Goal: Task Accomplishment & Management: Manage account settings

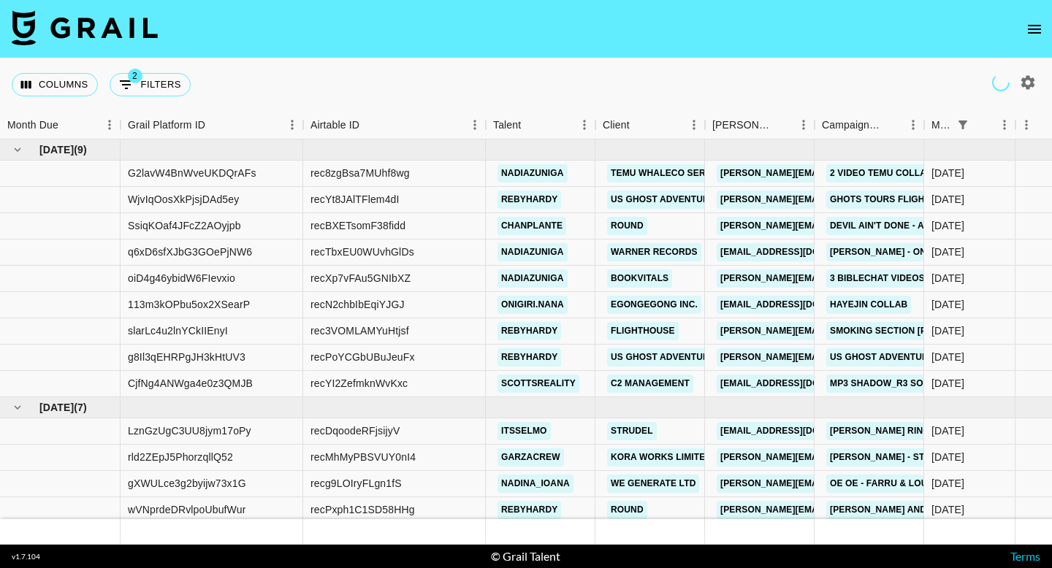
click at [1032, 33] on icon "open drawer" at bounding box center [1035, 29] width 18 height 18
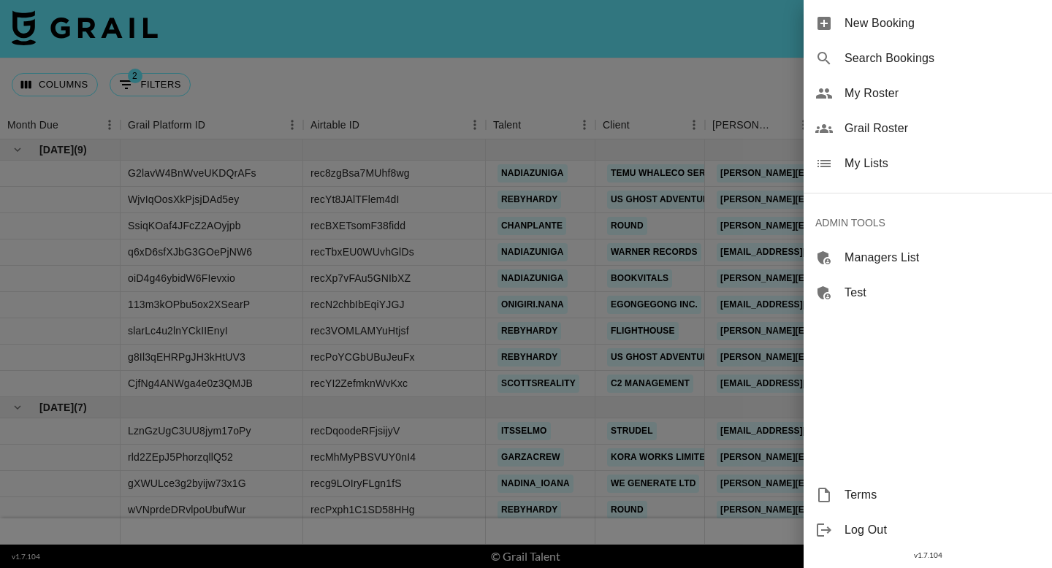
click at [891, 132] on span "Grail Roster" at bounding box center [943, 129] width 196 height 18
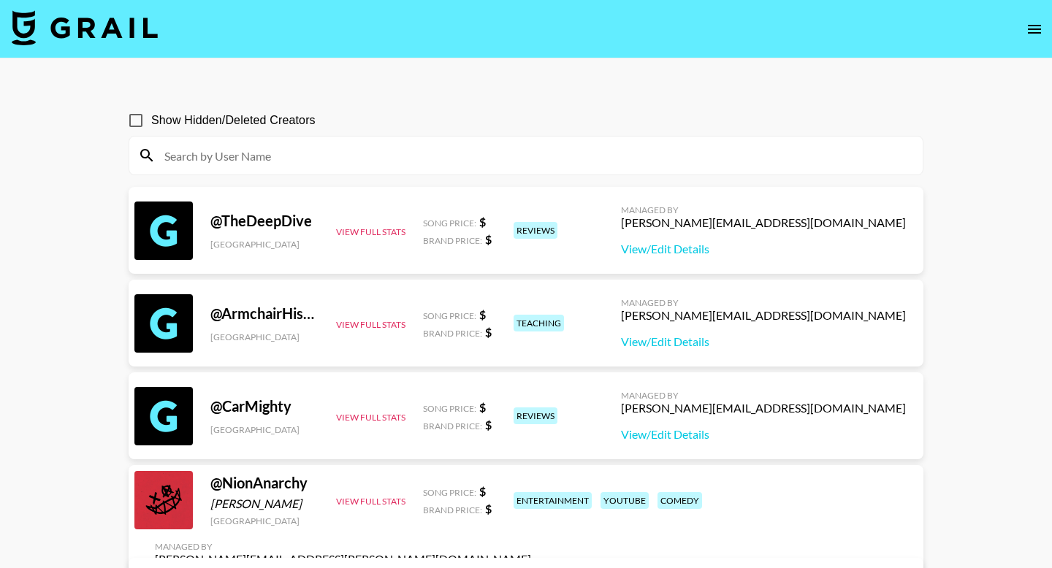
click at [289, 164] on input at bounding box center [535, 155] width 758 height 23
paste input "rhegancoursey"
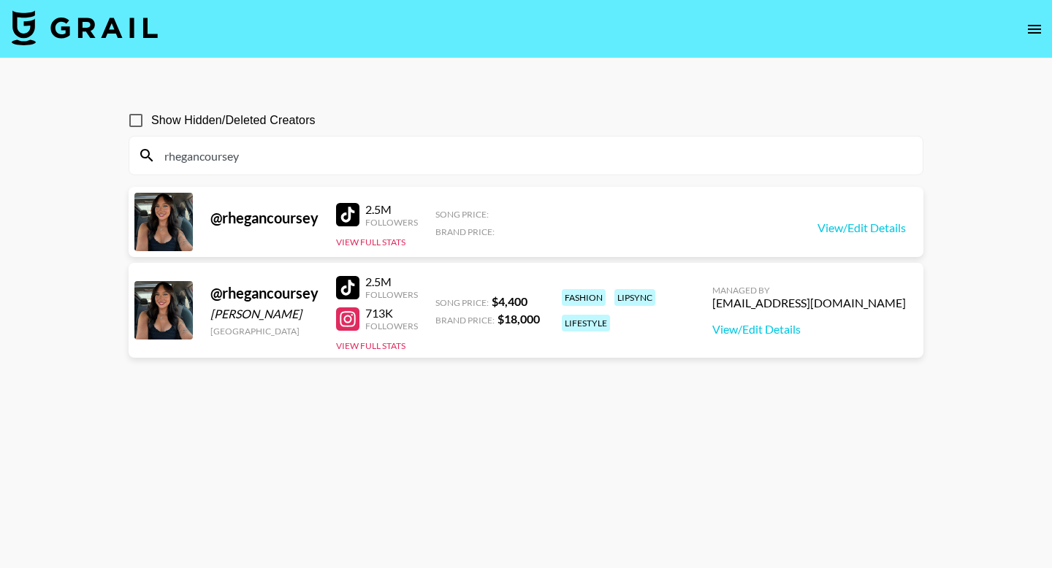
click at [266, 160] on input "rhegancoursey" at bounding box center [535, 155] width 758 height 23
paste input "its.niyahs"
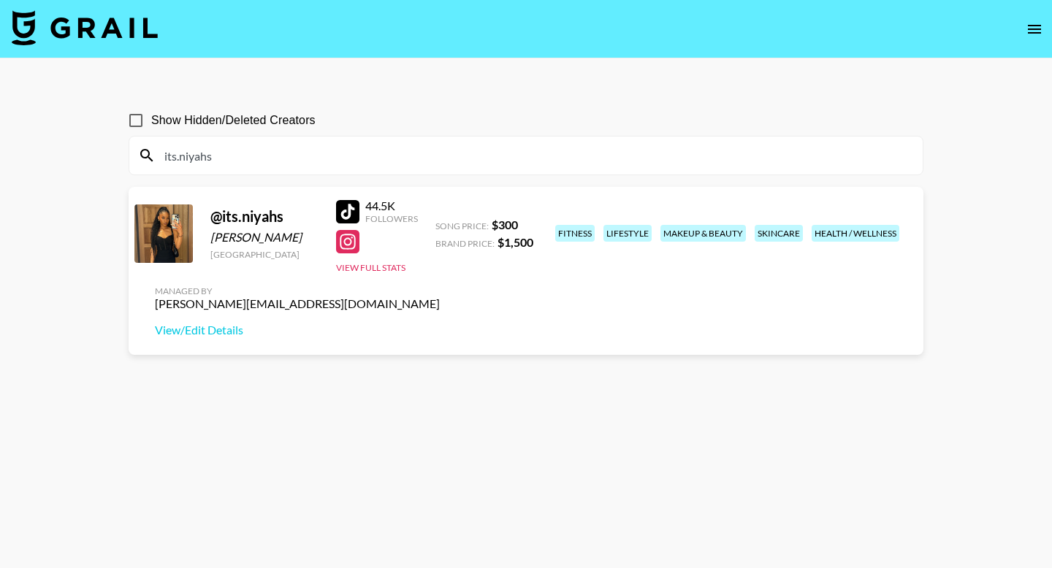
click at [363, 160] on input "its.niyahs" at bounding box center [535, 155] width 758 height 23
paste input "stussytai"
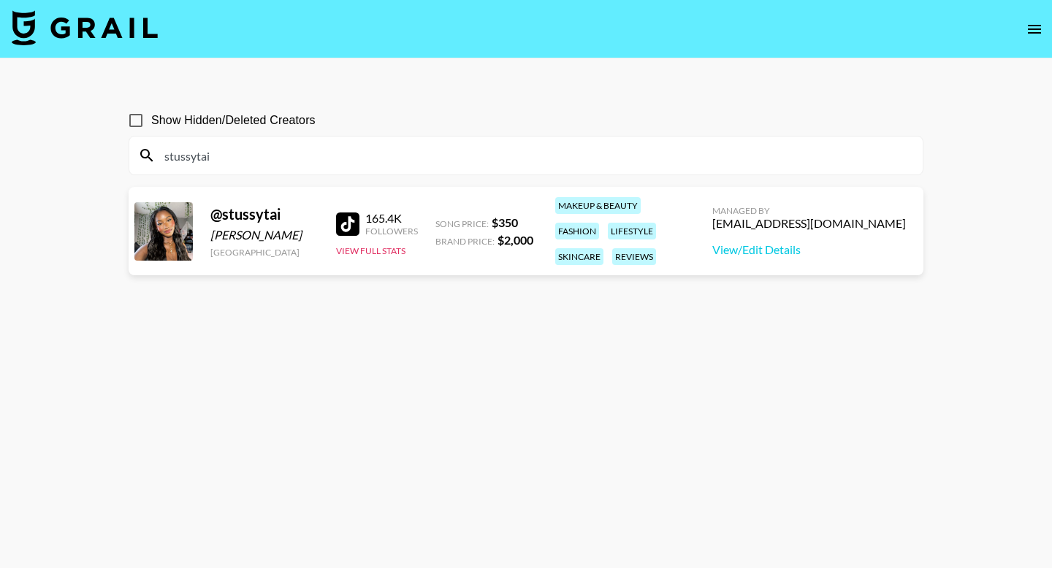
click at [299, 161] on input "stussytai" at bounding box center [535, 155] width 758 height 23
paste input "iamberlin_"
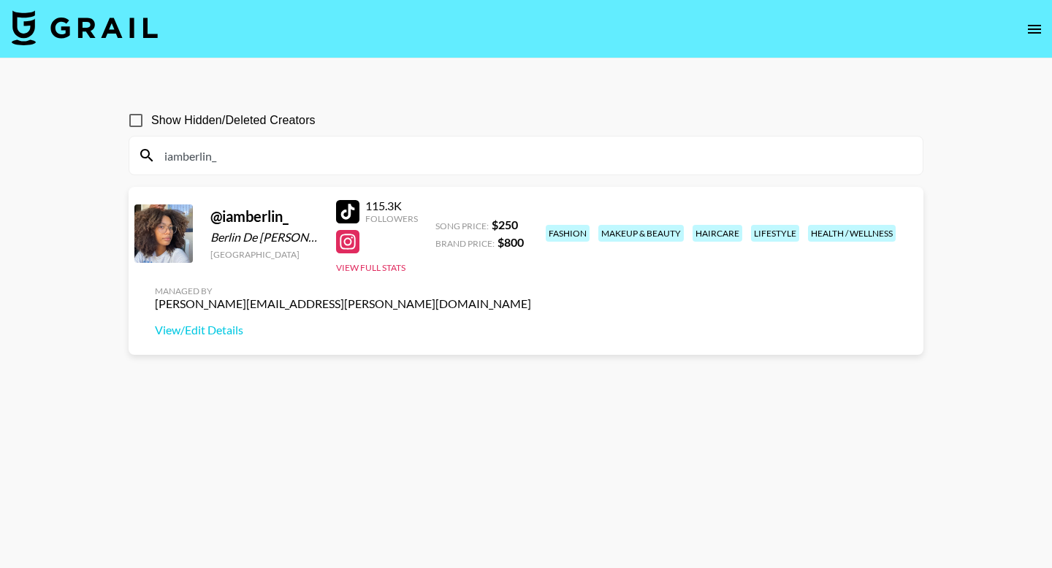
click at [286, 151] on input "iamberlin_" at bounding box center [535, 155] width 758 height 23
paste input "sv3ngali1"
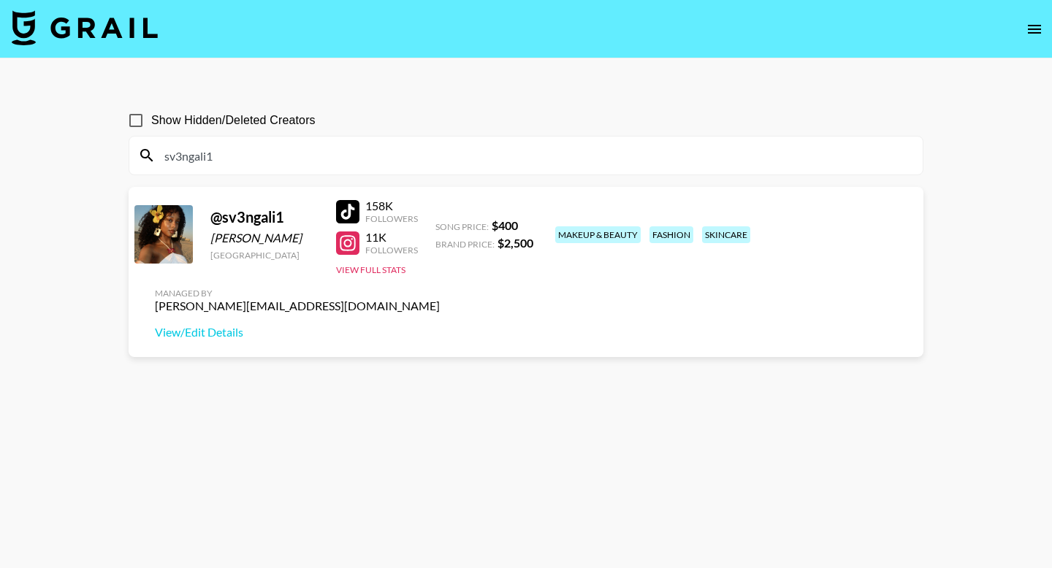
click at [348, 159] on input "sv3ngali1" at bounding box center [535, 155] width 758 height 23
paste input "itslexclusive"
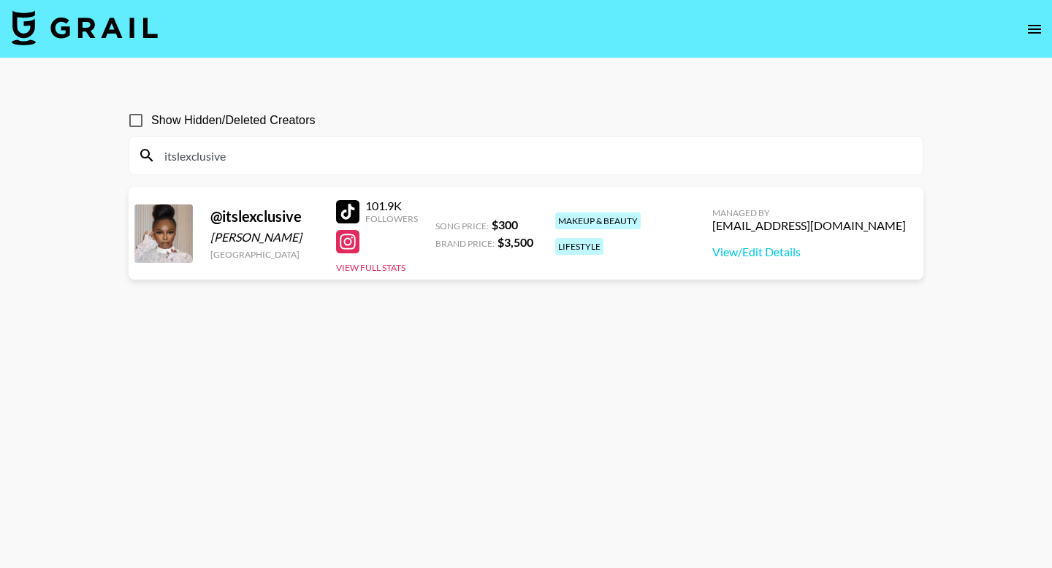
click at [385, 148] on input "itslexclusive" at bounding box center [535, 155] width 758 height 23
paste input "lianaparmezana"
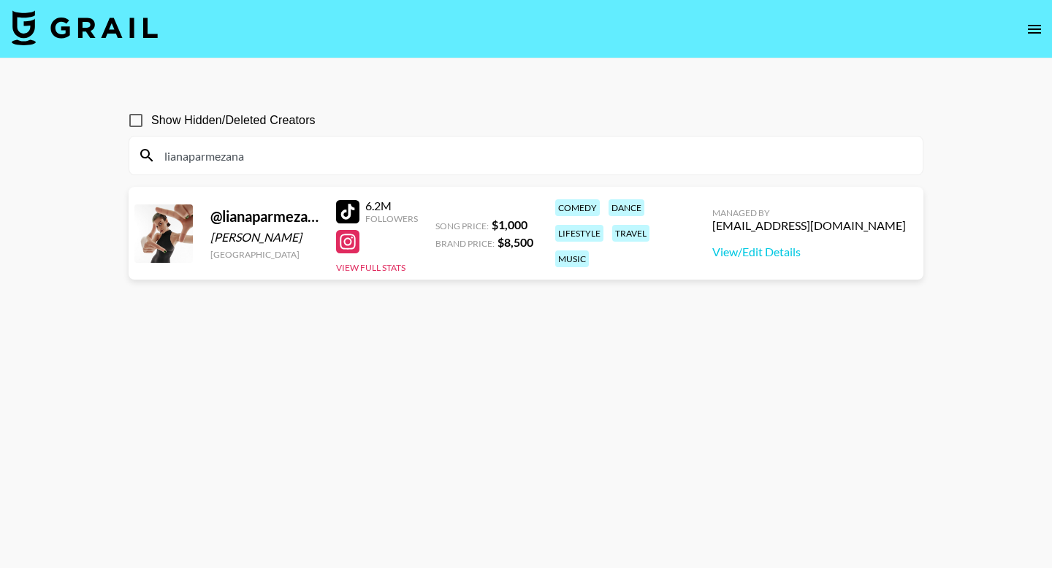
click at [282, 152] on input "lianaparmezana" at bounding box center [535, 155] width 758 height 23
paste input "carolcastromx"
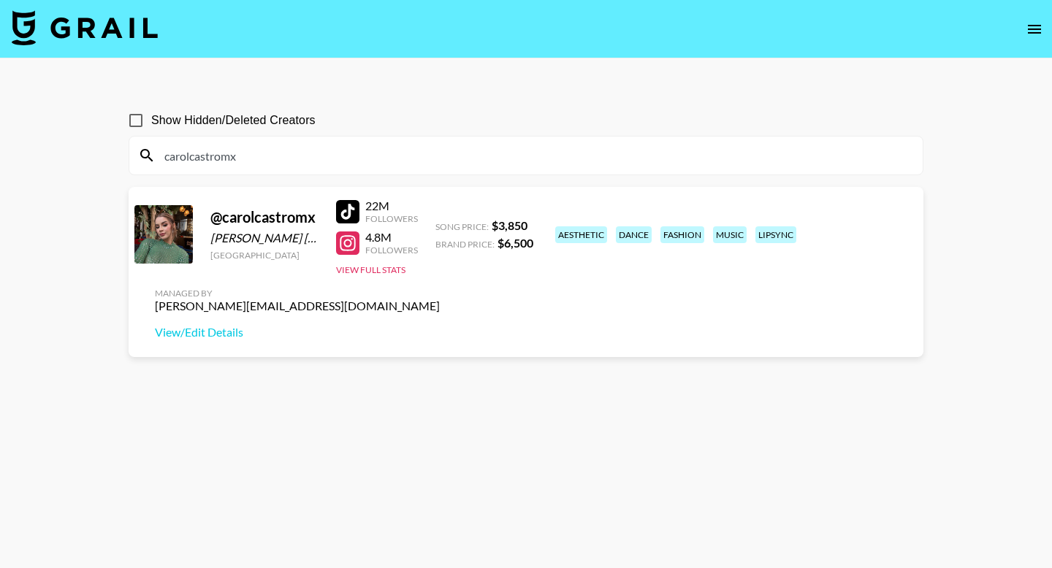
click at [284, 156] on input "carolcastromx" at bounding box center [535, 155] width 758 height 23
paste input "liltay"
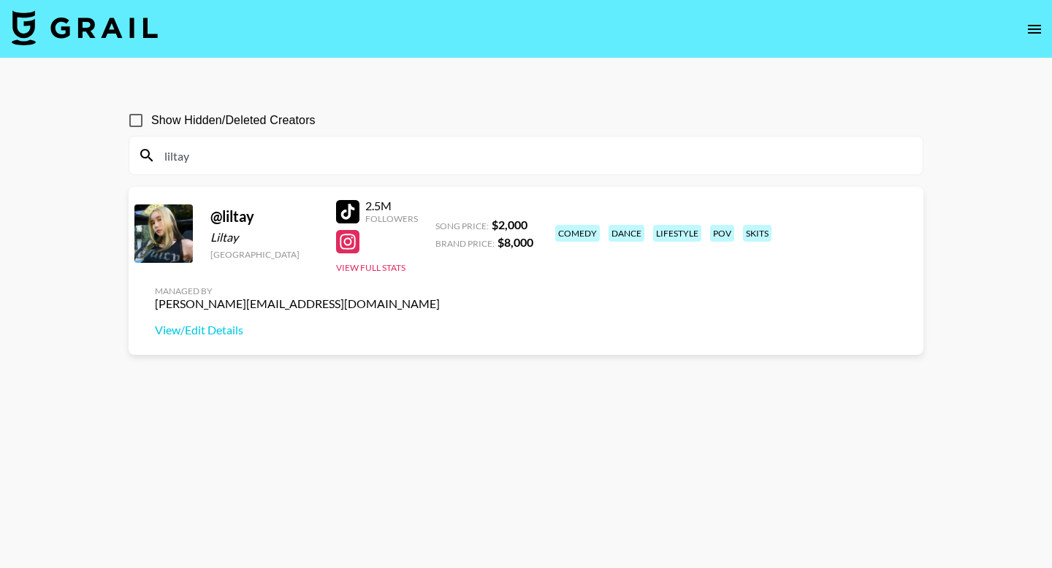
click at [210, 157] on input "liltay" at bounding box center [535, 155] width 758 height 23
paste input "marianamiamorch"
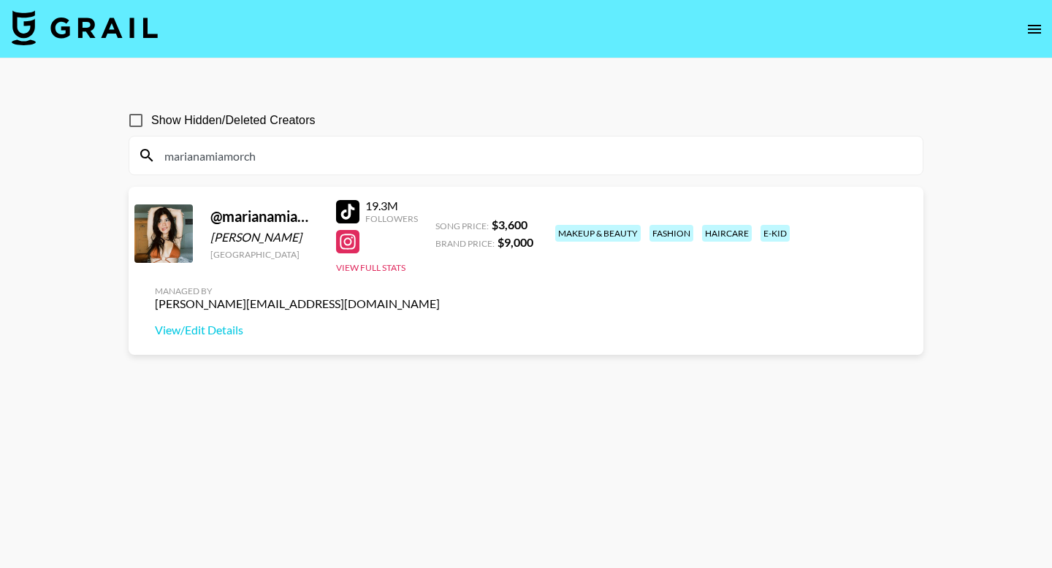
type input "marianamiamorch"
click at [1030, 28] on icon "open drawer" at bounding box center [1035, 29] width 18 height 18
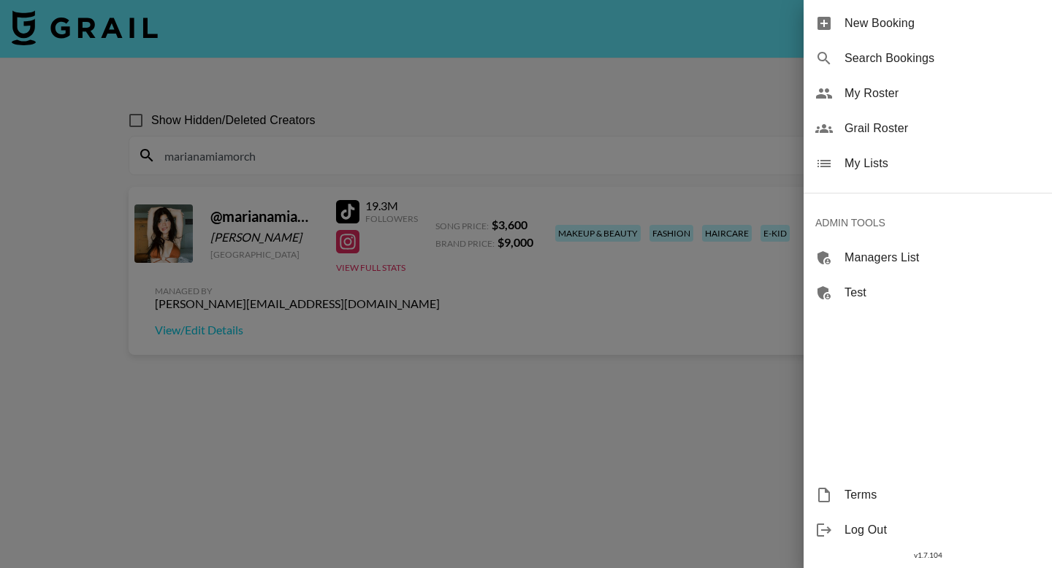
click at [87, 38] on div at bounding box center [526, 284] width 1052 height 568
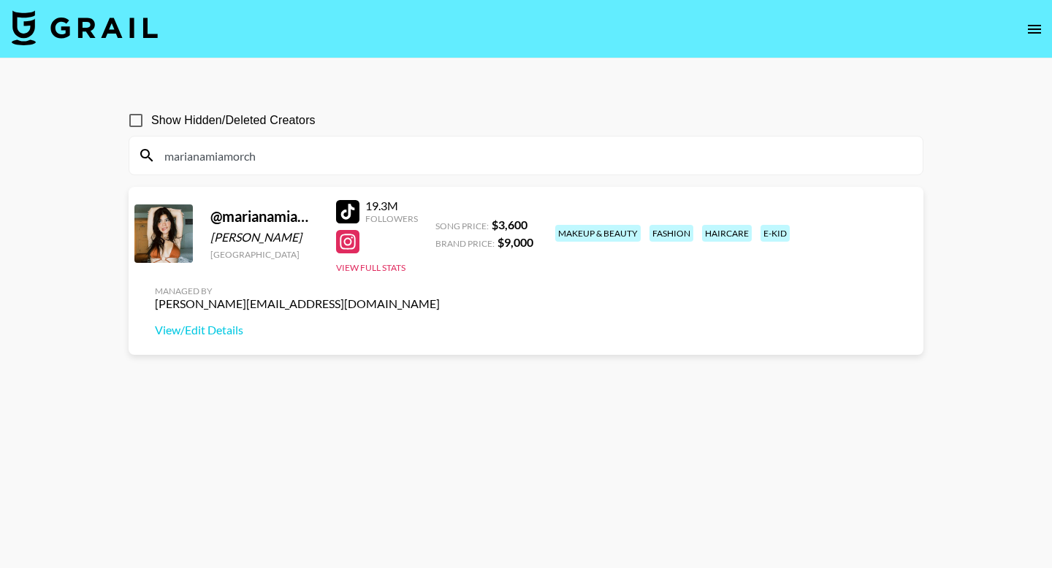
click at [87, 22] on img at bounding box center [85, 27] width 146 height 35
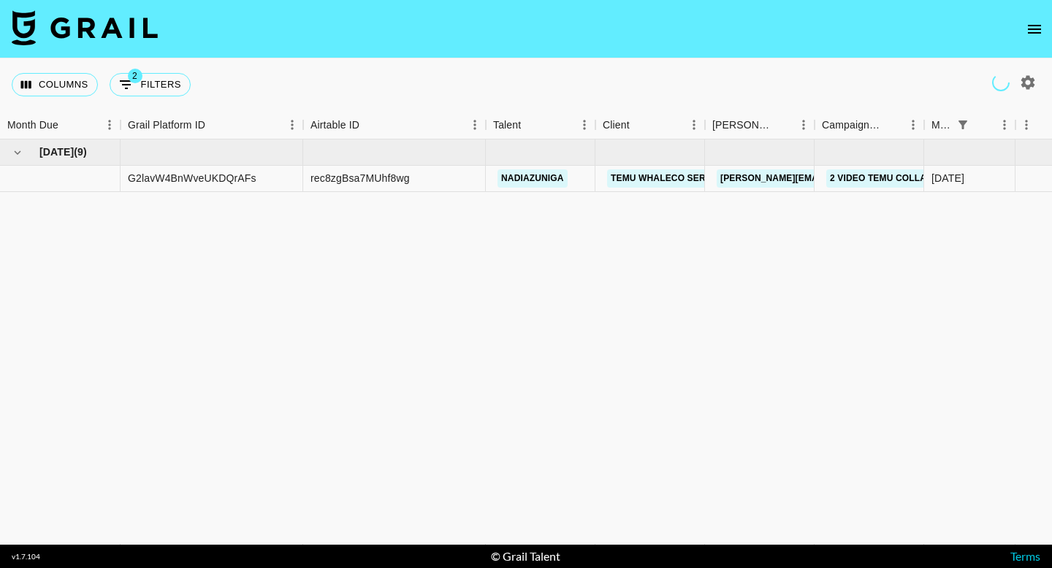
click at [1033, 27] on icon "open drawer" at bounding box center [1035, 29] width 18 height 18
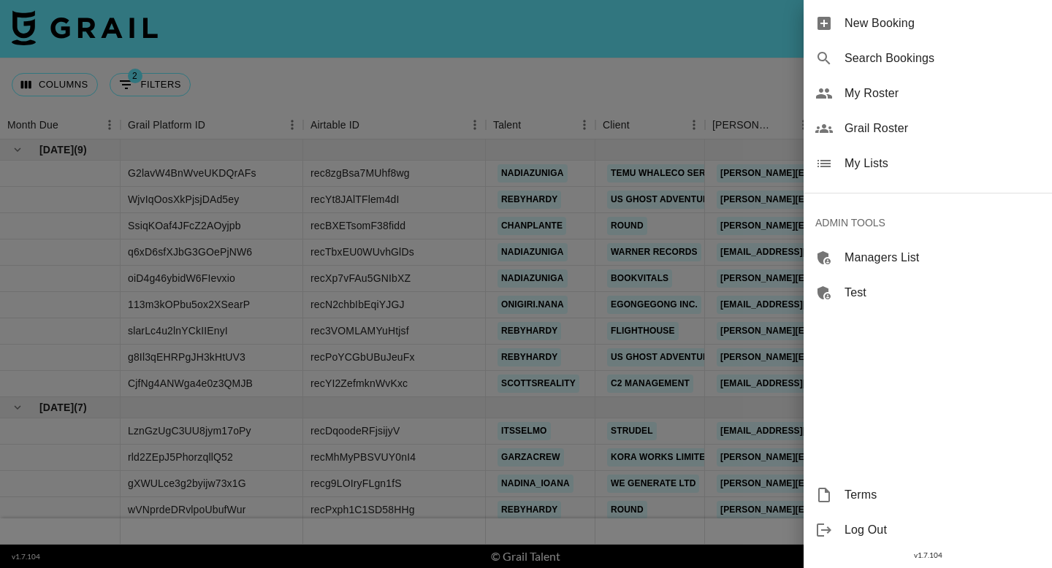
click at [673, 49] on div at bounding box center [526, 284] width 1052 height 568
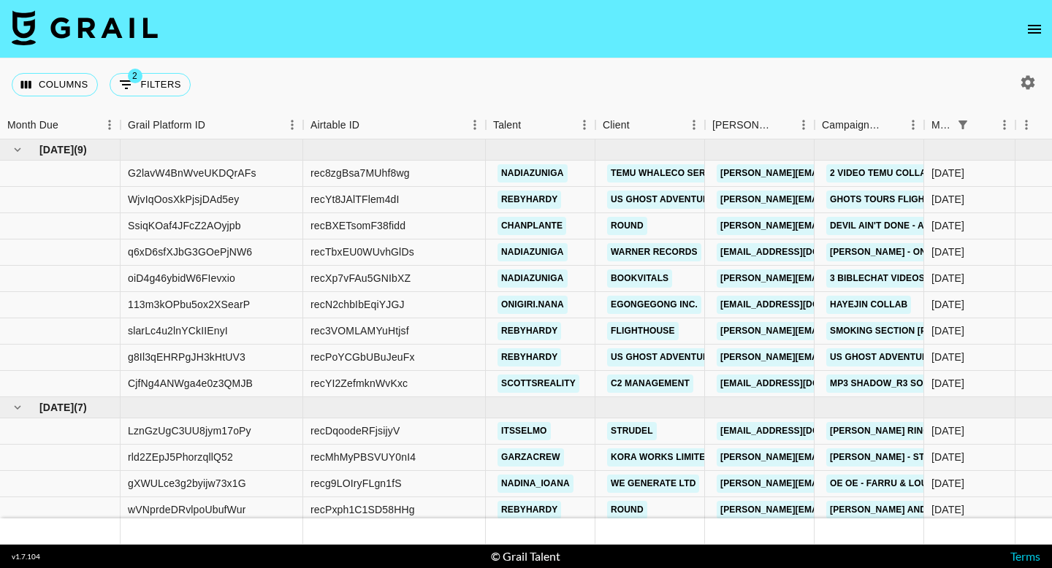
click at [1027, 87] on icon "button" at bounding box center [1028, 82] width 14 height 14
select select "Jul '25"
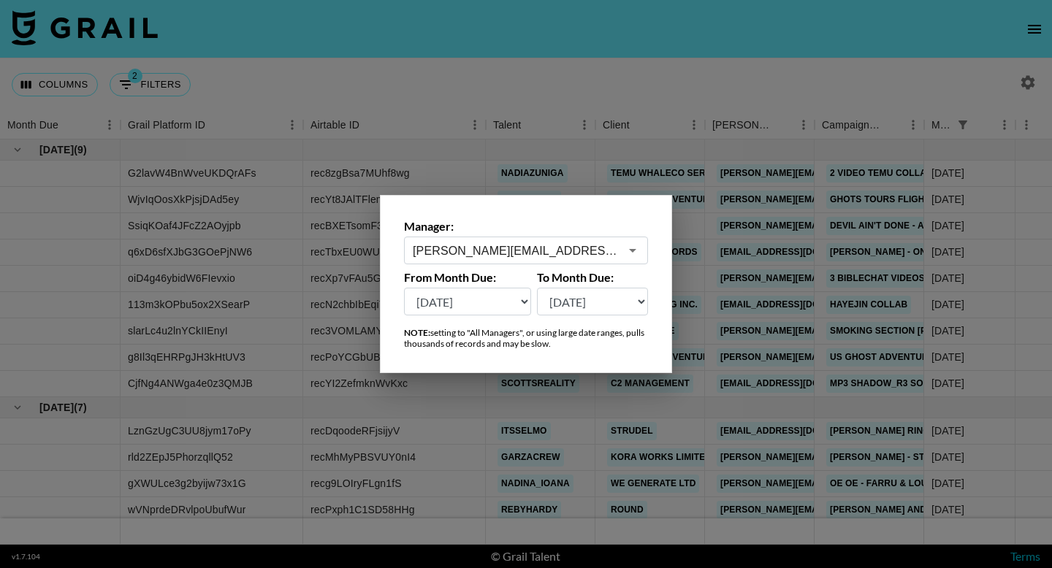
click at [569, 240] on div "arthur@grail-talent.com ​" at bounding box center [526, 251] width 244 height 28
click at [501, 285] on li "zak@grail-talent.com" at bounding box center [526, 281] width 244 height 23
type input "zak@grail-talent.com"
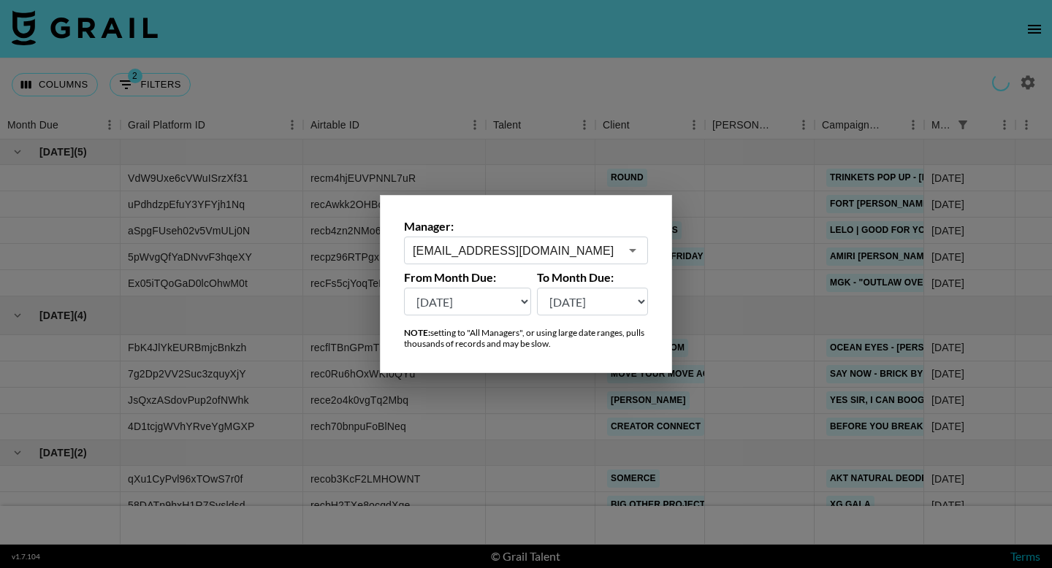
click at [710, 248] on div at bounding box center [526, 284] width 1052 height 568
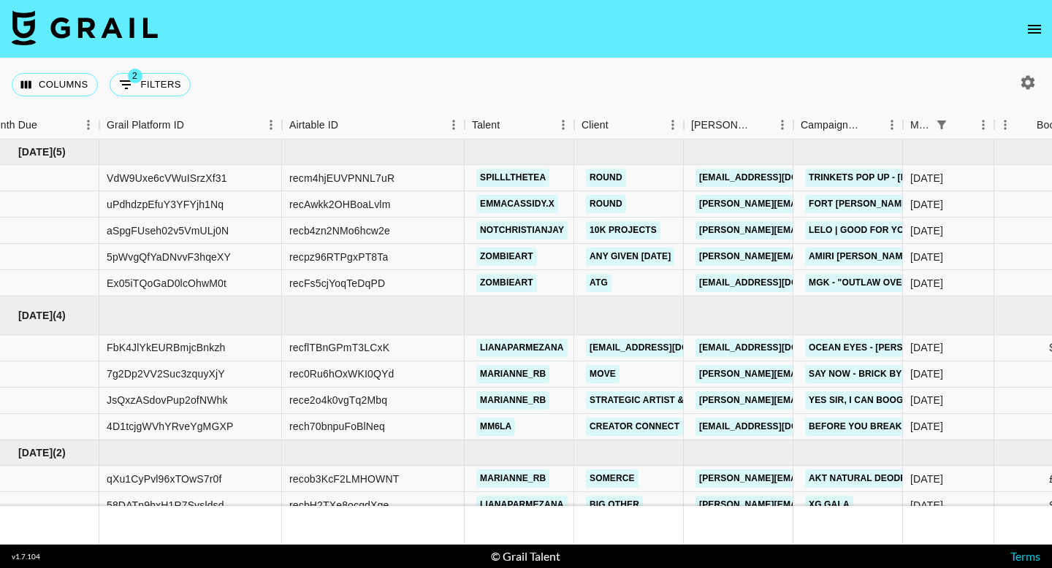
scroll to position [12, 21]
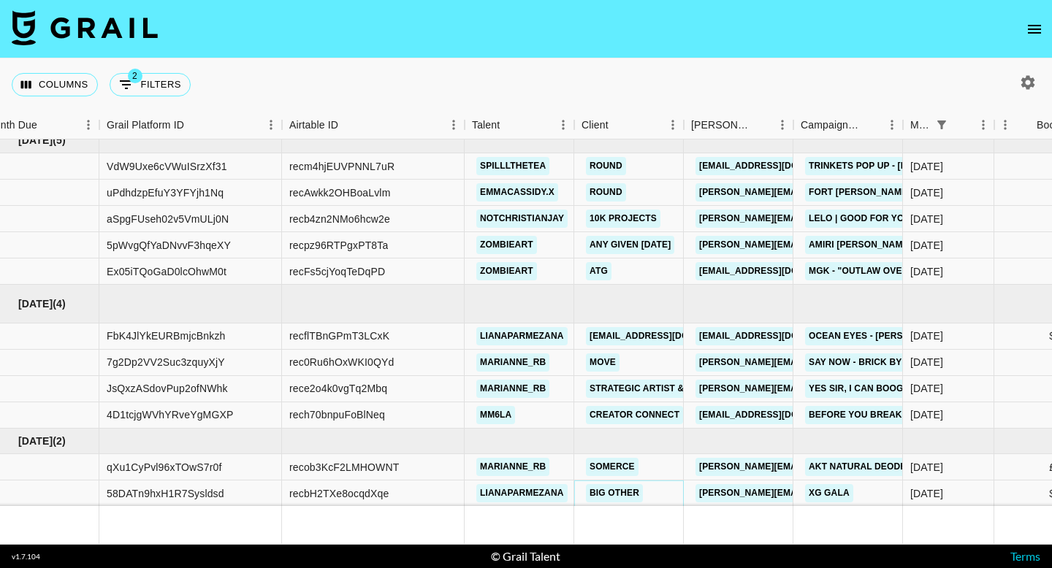
click at [613, 495] on link "Big Other" at bounding box center [614, 493] width 57 height 18
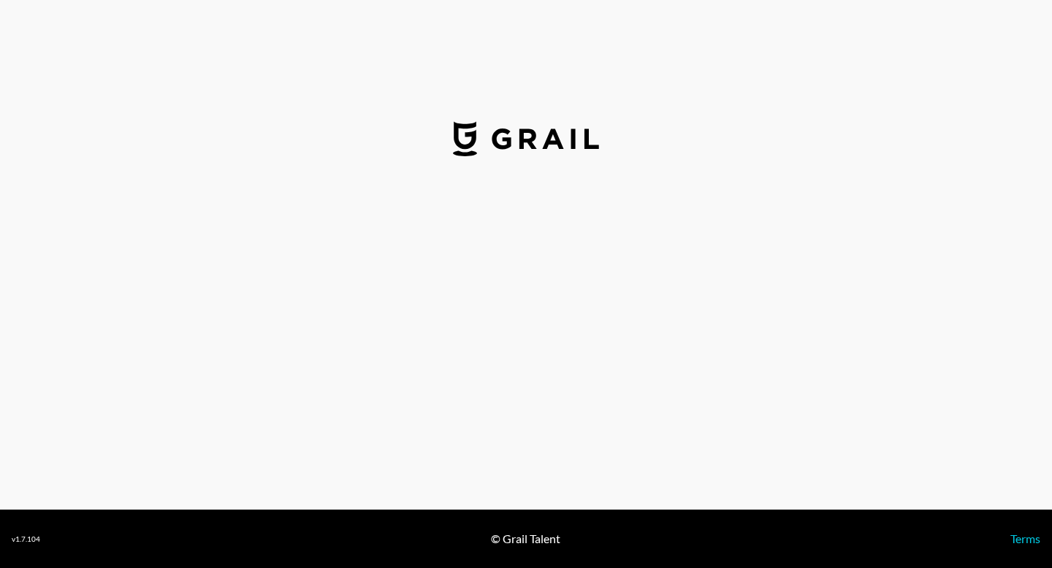
select select "USD"
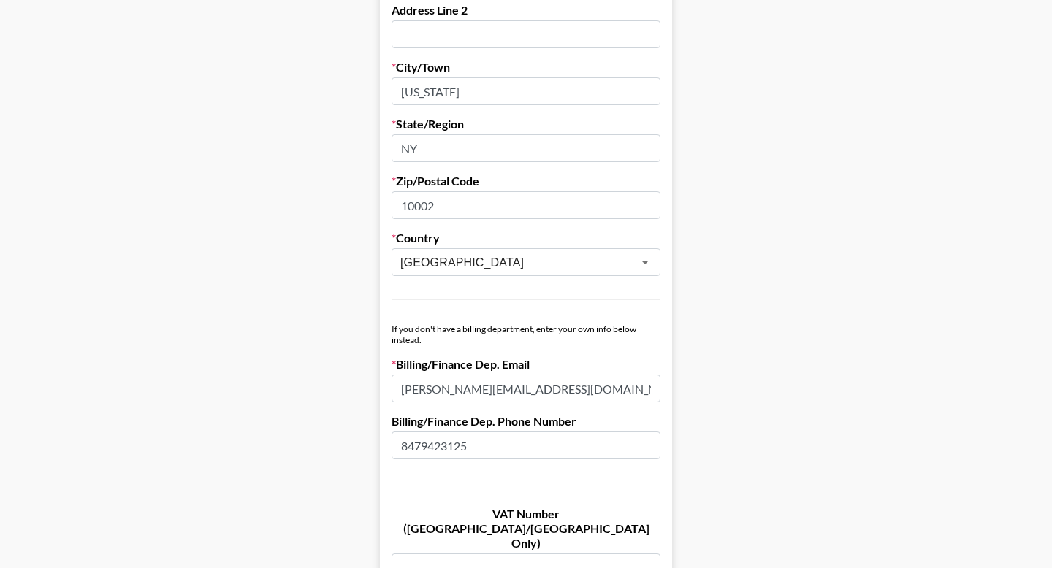
scroll to position [539, 0]
